Goal: Information Seeking & Learning: Learn about a topic

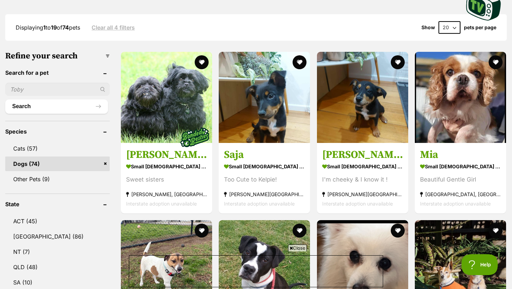
scroll to position [177, 0]
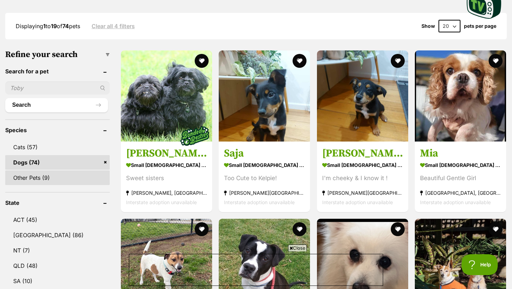
click at [47, 176] on link "Other Pets (9)" at bounding box center [57, 178] width 104 height 15
